Goal: Information Seeking & Learning: Learn about a topic

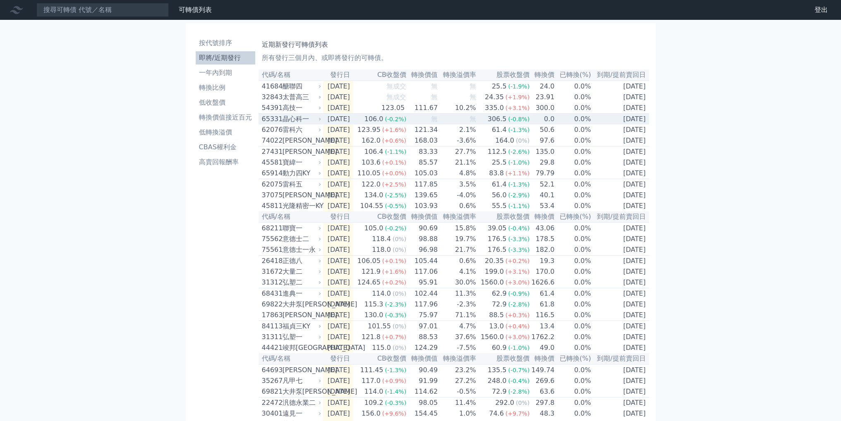
click at [298, 119] on div "晶心科一" at bounding box center [301, 119] width 37 height 10
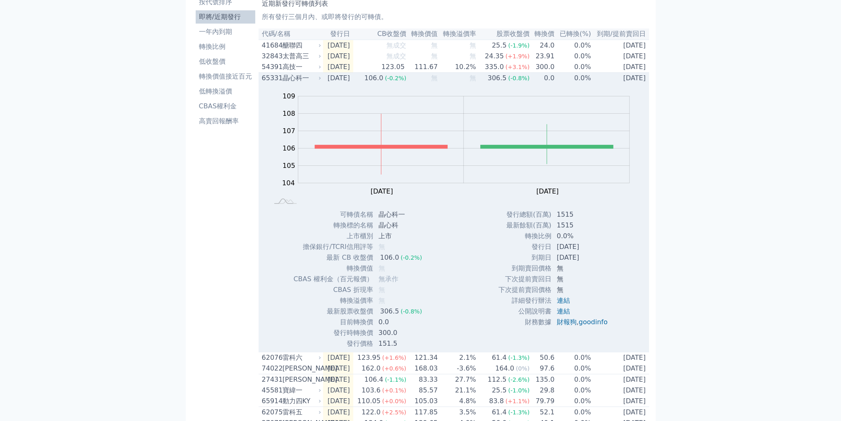
scroll to position [41, 0]
